Goal: Task Accomplishment & Management: Use online tool/utility

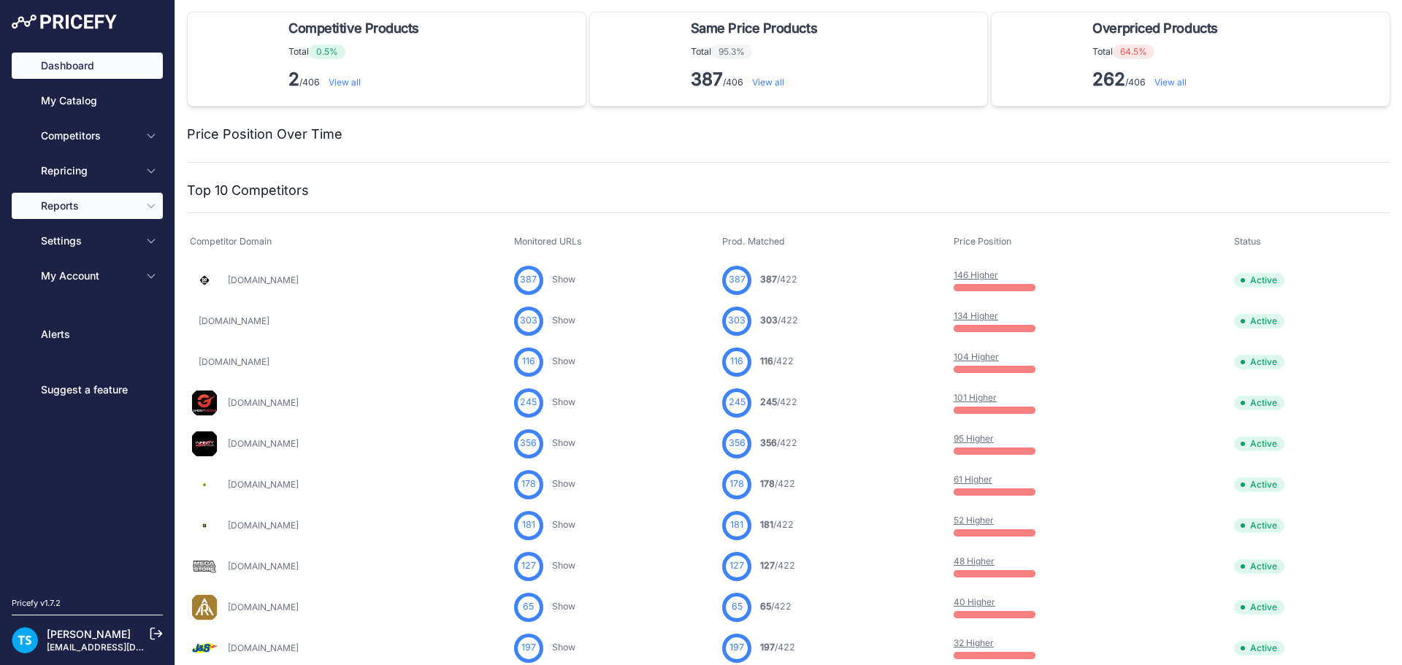
click at [95, 199] on span "Reports" at bounding box center [89, 206] width 96 height 15
click at [72, 207] on span "Reports" at bounding box center [89, 206] width 96 height 15
drag, startPoint x: 124, startPoint y: 204, endPoint x: 146, endPoint y: 210, distance: 22.5
click at [126, 204] on span "Reports" at bounding box center [89, 206] width 96 height 15
click at [155, 210] on icon "Sidebar" at bounding box center [151, 206] width 12 height 12
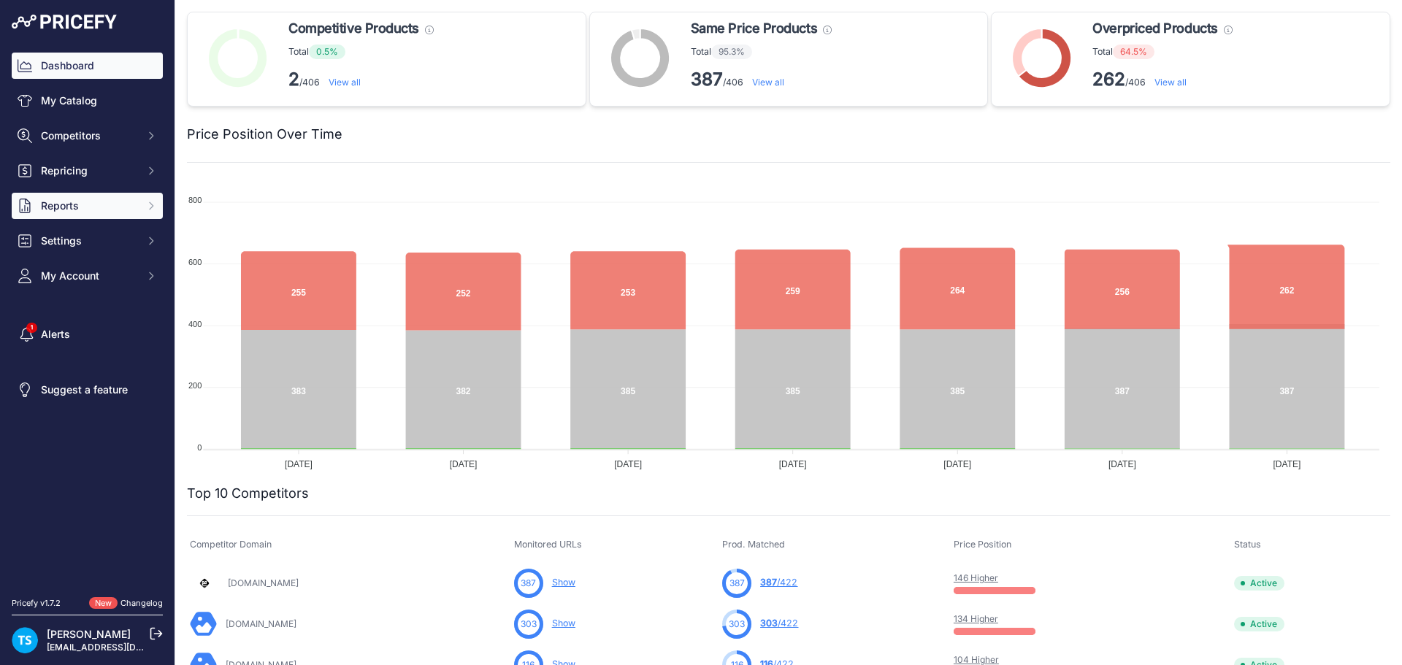
click at [151, 210] on icon "Sidebar" at bounding box center [151, 206] width 12 height 12
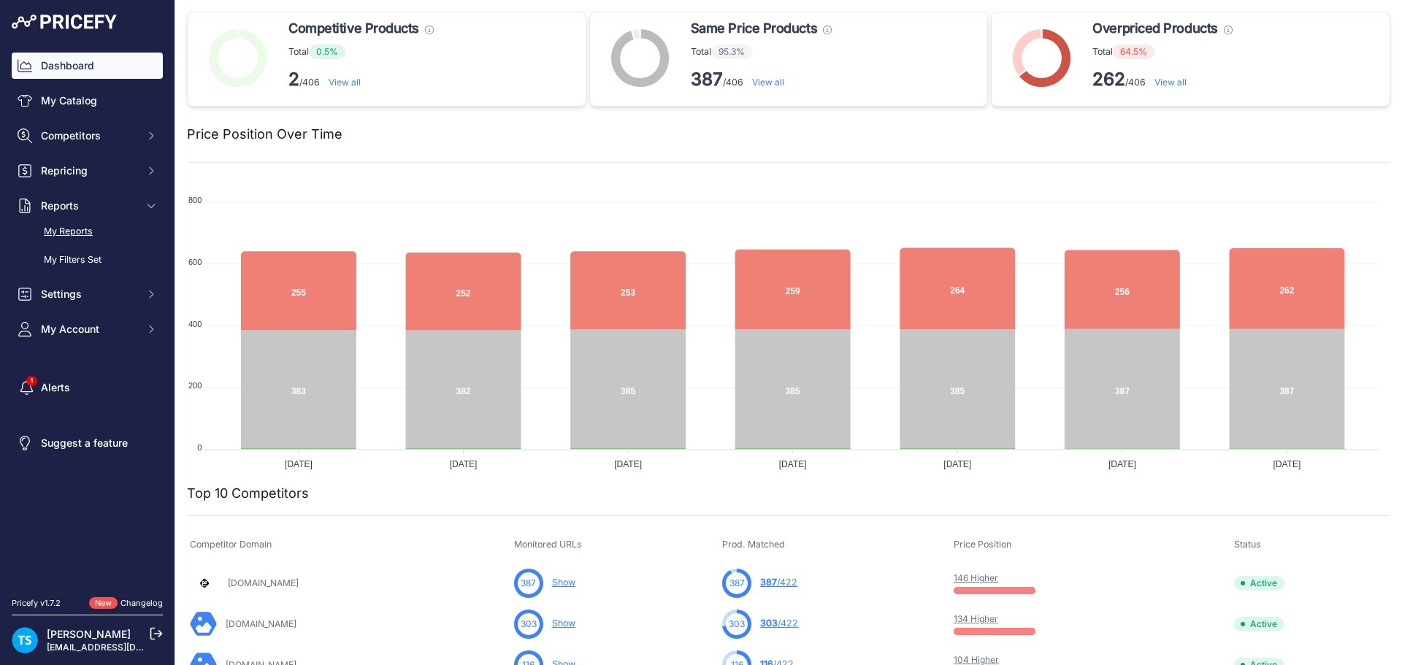
click at [88, 232] on link "My Reports" at bounding box center [87, 232] width 151 height 26
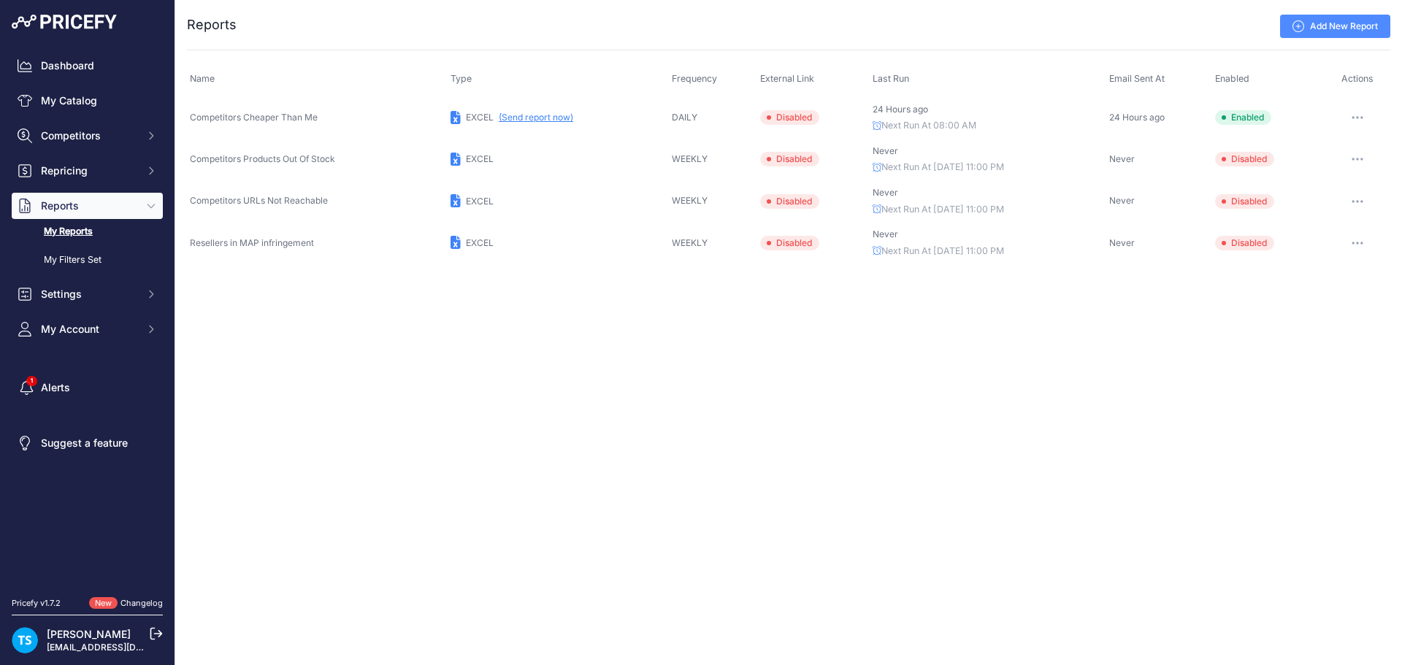
click at [1362, 112] on button "button" at bounding box center [1357, 117] width 29 height 20
click at [1334, 171] on button "Send report now" at bounding box center [1340, 171] width 93 height 23
